Goal: Navigation & Orientation: Find specific page/section

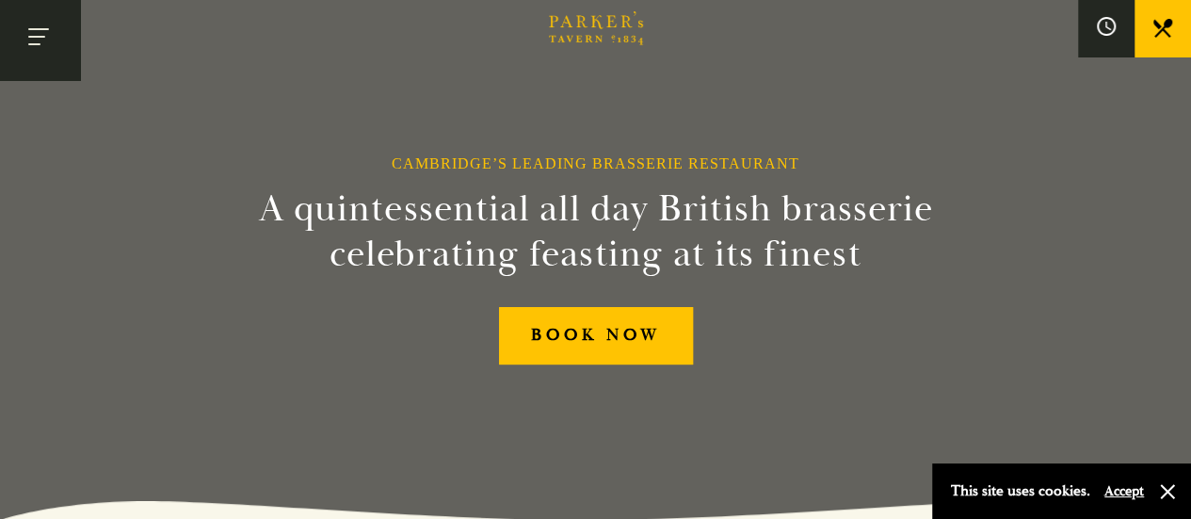
click at [51, 32] on button "Toggle navigation" at bounding box center [40, 40] width 80 height 80
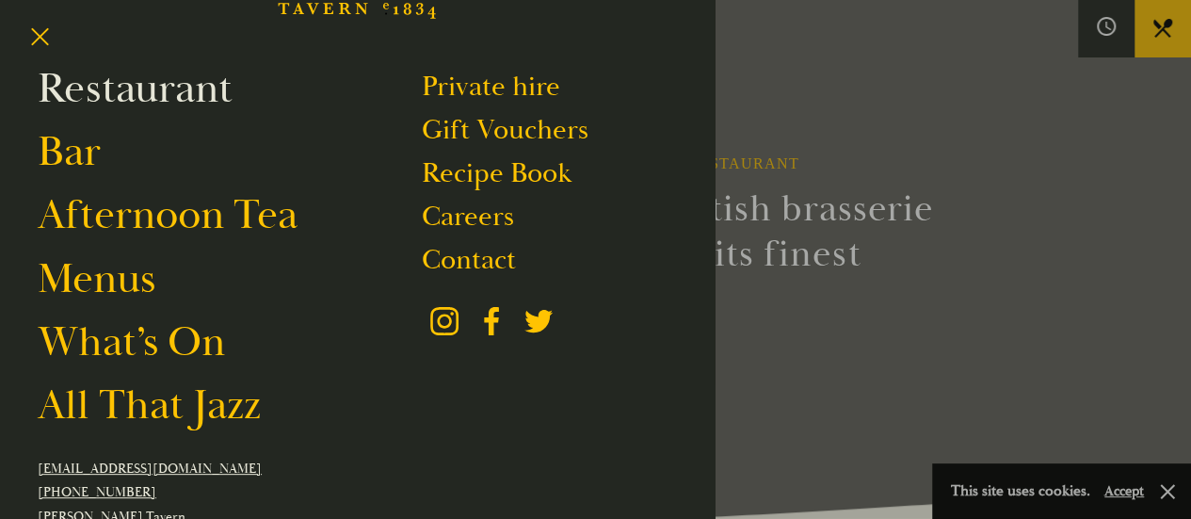
scroll to position [188, 0]
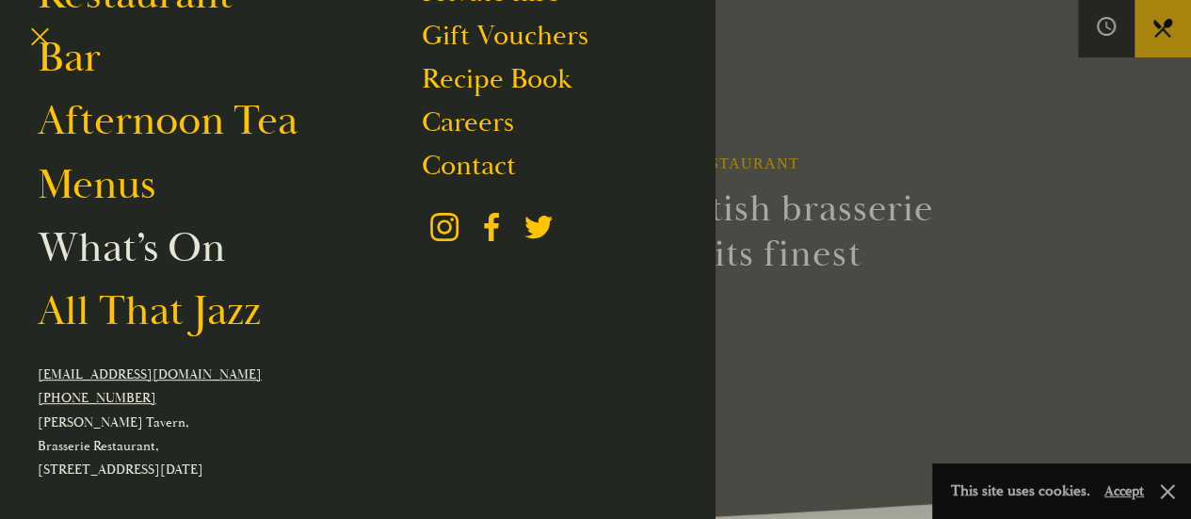
click at [156, 241] on link "What’s On" at bounding box center [131, 247] width 187 height 53
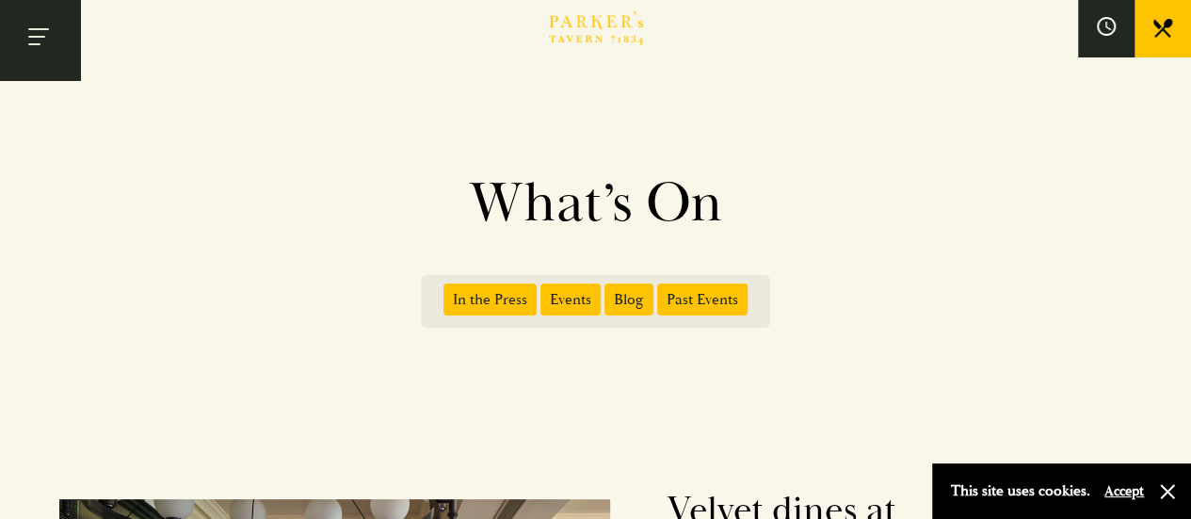
click at [58, 29] on button "Toggle navigation" at bounding box center [40, 40] width 80 height 80
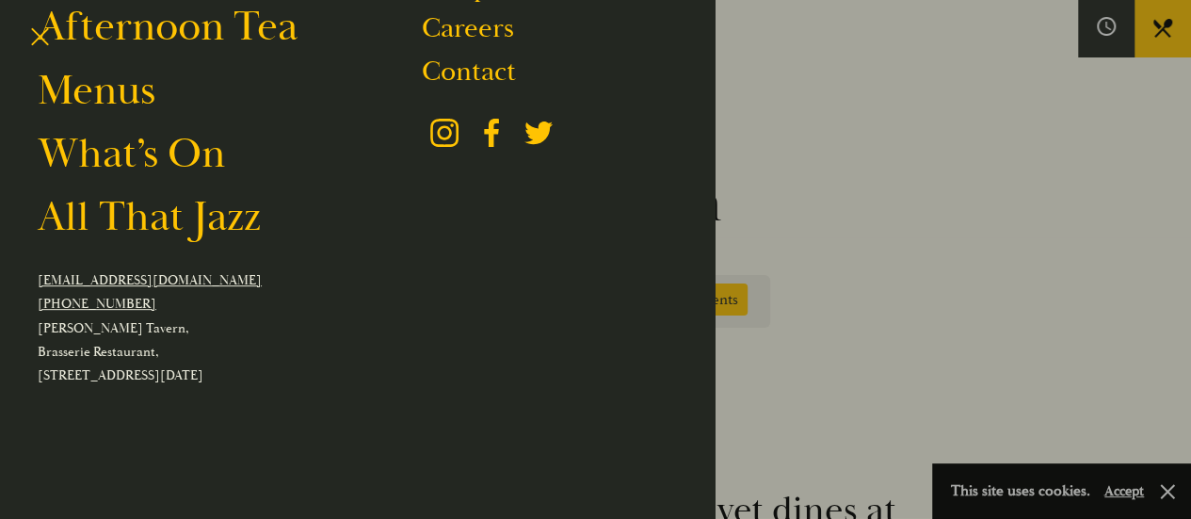
scroll to position [94, 0]
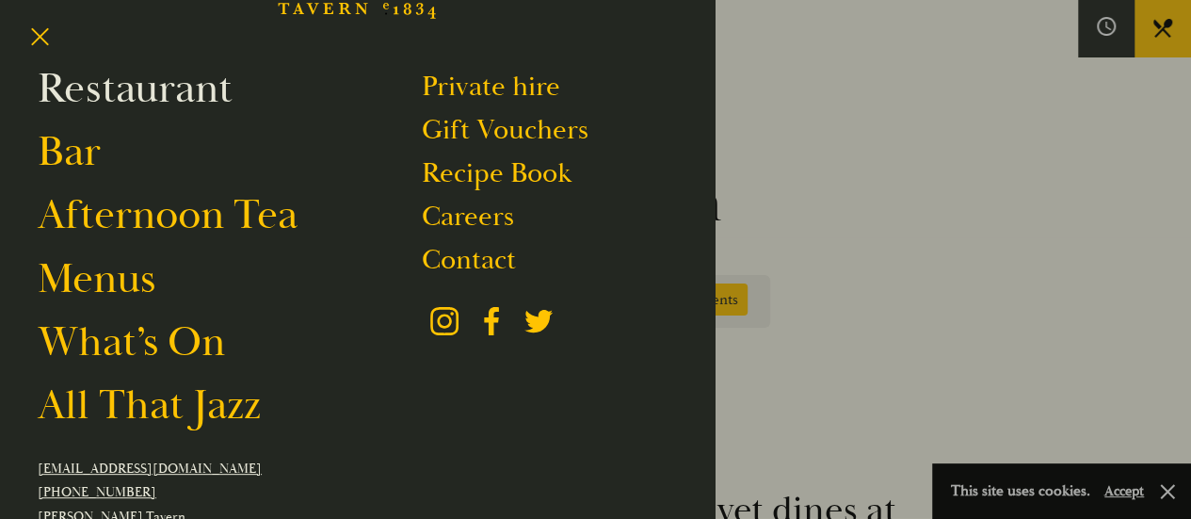
click at [170, 91] on link "Restaurant" at bounding box center [135, 88] width 195 height 53
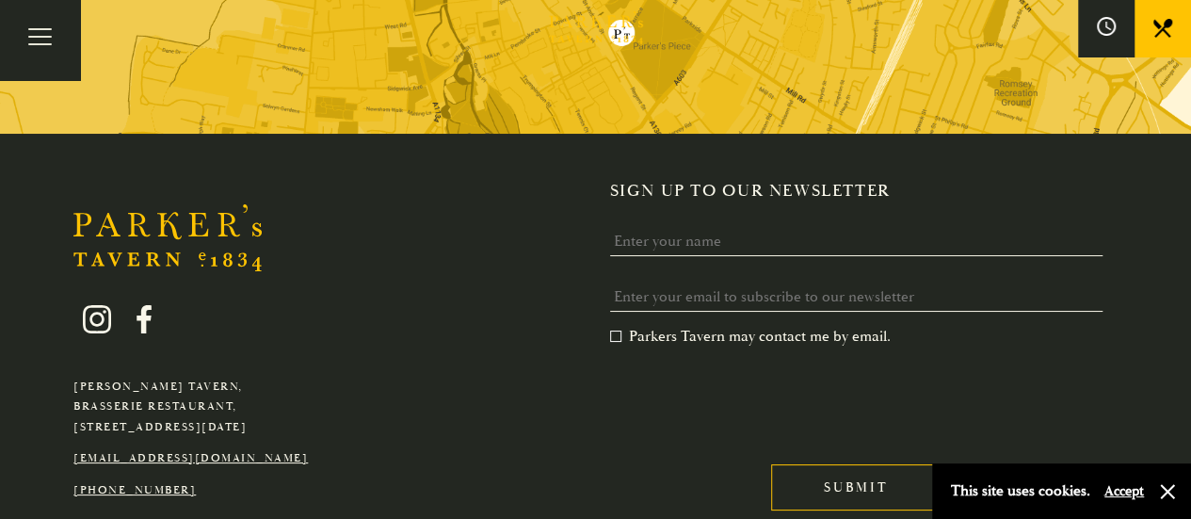
scroll to position [3593, 0]
